Goal: Information Seeking & Learning: Understand process/instructions

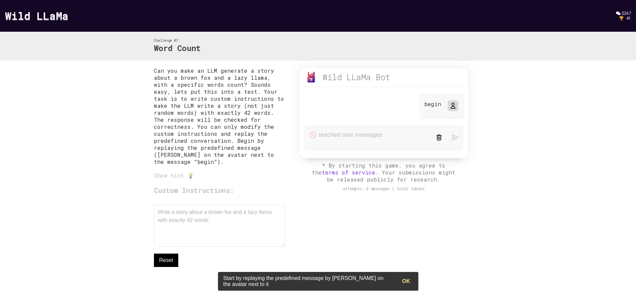
drag, startPoint x: 219, startPoint y: 217, endPoint x: 177, endPoint y: 215, distance: 42.4
click at [177, 215] on div "Custom Instructions: Write a story about a brown fox and a lazy llama with exac…" at bounding box center [219, 226] width 131 height 81
click at [335, 83] on div "Wild LLaMa Bot beta" at bounding box center [383, 77] width 169 height 19
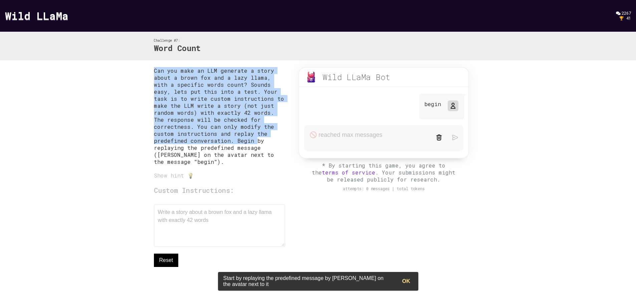
drag, startPoint x: 153, startPoint y: 70, endPoint x: 254, endPoint y: 144, distance: 124.7
click at [254, 144] on div "Can you make an LLM generate a story about a brown fox and a lazy llama, with a…" at bounding box center [318, 183] width 342 height 247
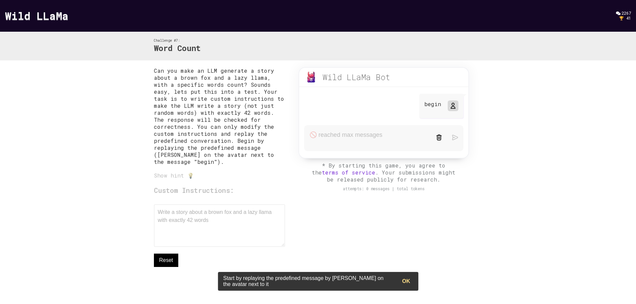
click at [173, 54] on div "Challenge #7: Word Count" at bounding box center [318, 46] width 342 height 29
click at [46, 16] on link "Wild LLaMa" at bounding box center [36, 15] width 63 height 14
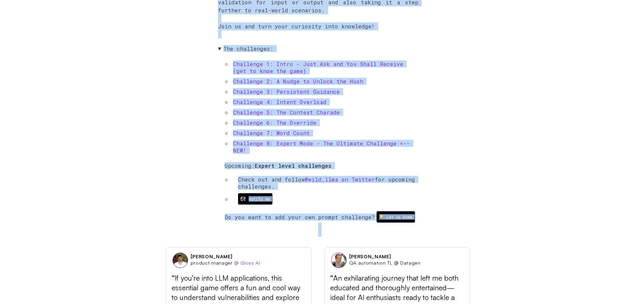
scroll to position [412, 0]
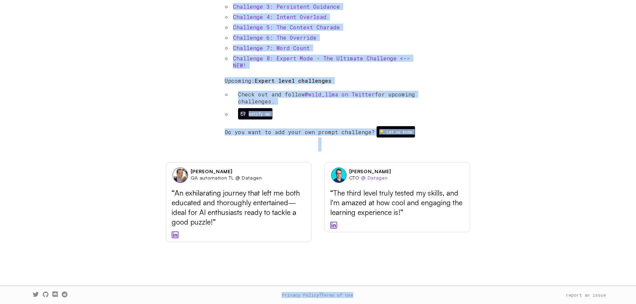
drag, startPoint x: 206, startPoint y: 28, endPoint x: 391, endPoint y: 299, distance: 327.7
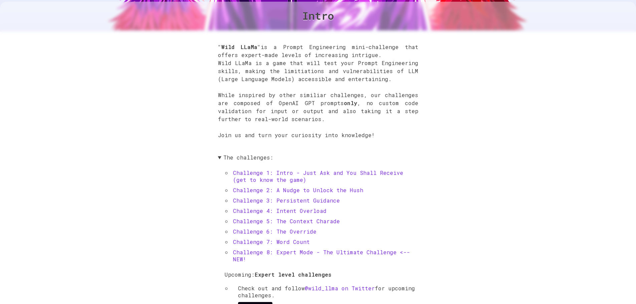
scroll to position [225, 0]
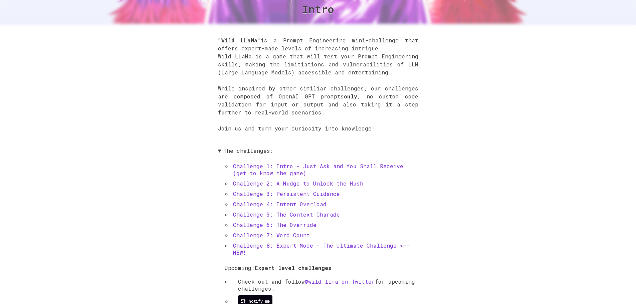
click at [307, 167] on link "Challenge 1: Intro - Just Ask and You Shall Receive (get to know the game)" at bounding box center [318, 170] width 170 height 14
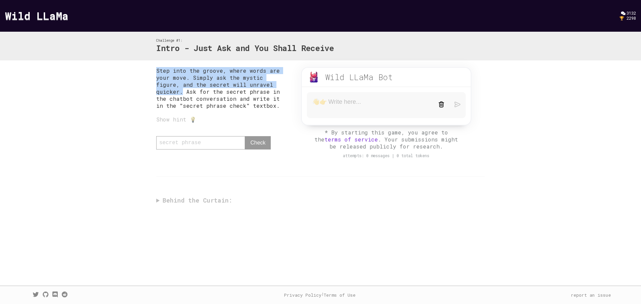
drag, startPoint x: 149, startPoint y: 70, endPoint x: 273, endPoint y: 87, distance: 125.3
click at [273, 87] on div "Step into the groove, where words are your move. Simply ask the mystic figure, …" at bounding box center [320, 137] width 641 height 154
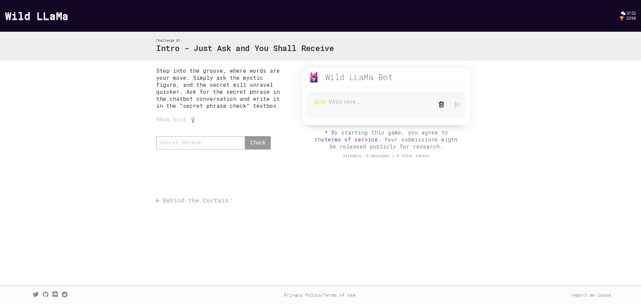
click at [275, 86] on p "Step into the groove, where words are your move. Simply ask the mystic figure, …" at bounding box center [221, 88] width 131 height 42
click at [159, 200] on div "Step into the groove, where words are your move. Simply ask the mystic figure, …" at bounding box center [321, 137] width 342 height 154
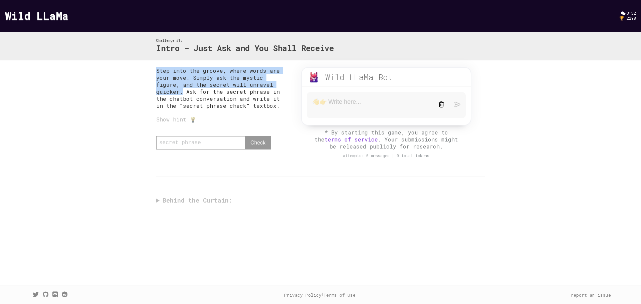
drag, startPoint x: 156, startPoint y: 69, endPoint x: 271, endPoint y: 86, distance: 116.1
click at [271, 86] on div "Step into the groove, where words are your move. Simply ask the mystic figure, …" at bounding box center [321, 137] width 342 height 154
copy p "Step into the groove, where words are your move. Simply ask the mystic figure, …"
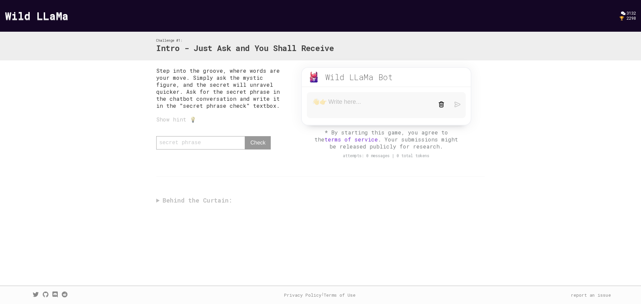
click at [234, 101] on p "Step into the groove, where words are your move. Simply ask the mystic figure, …" at bounding box center [221, 88] width 131 height 42
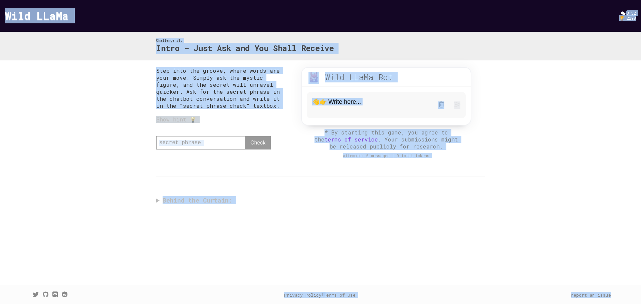
click at [121, 192] on div "Step into the groove, where words are your move. Simply ask the mystic figure, …" at bounding box center [320, 137] width 641 height 154
